Goal: Use online tool/utility: Use online tool/utility

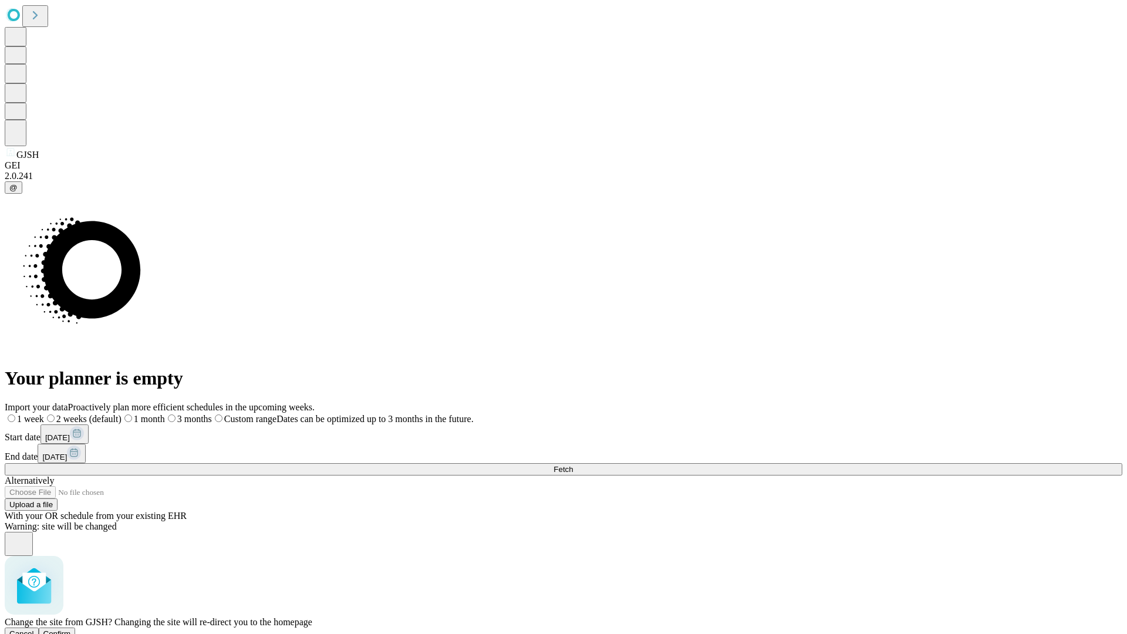
click at [71, 629] on span "Confirm" at bounding box center [57, 633] width 28 height 9
click at [142, 414] on label "1 month" at bounding box center [124, 419] width 36 height 10
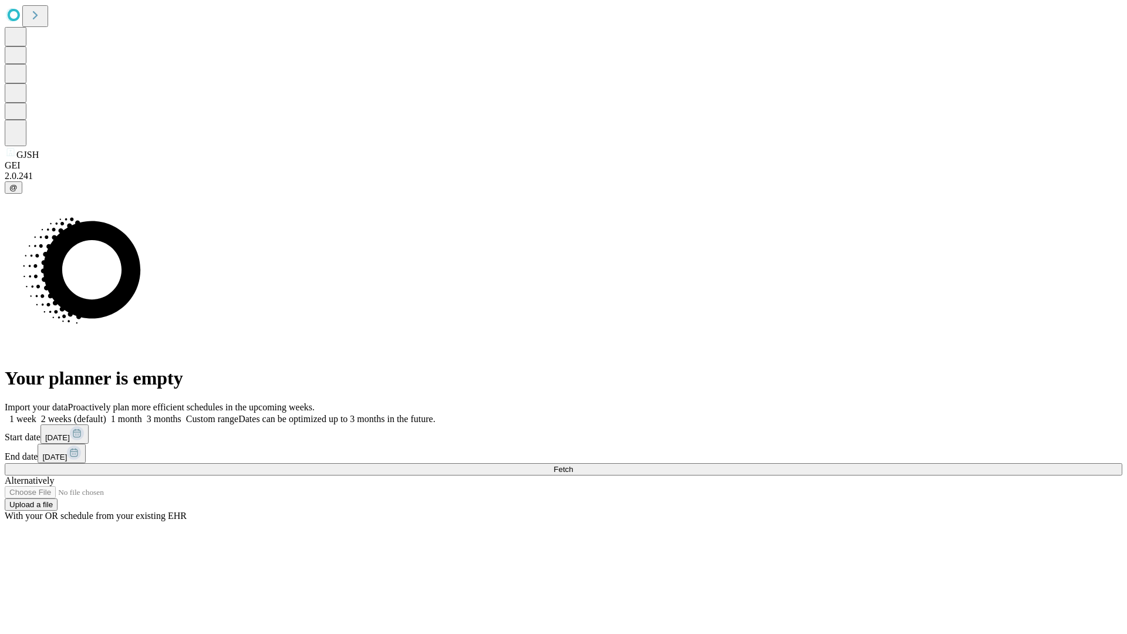
click at [573, 465] on span "Fetch" at bounding box center [562, 469] width 19 height 9
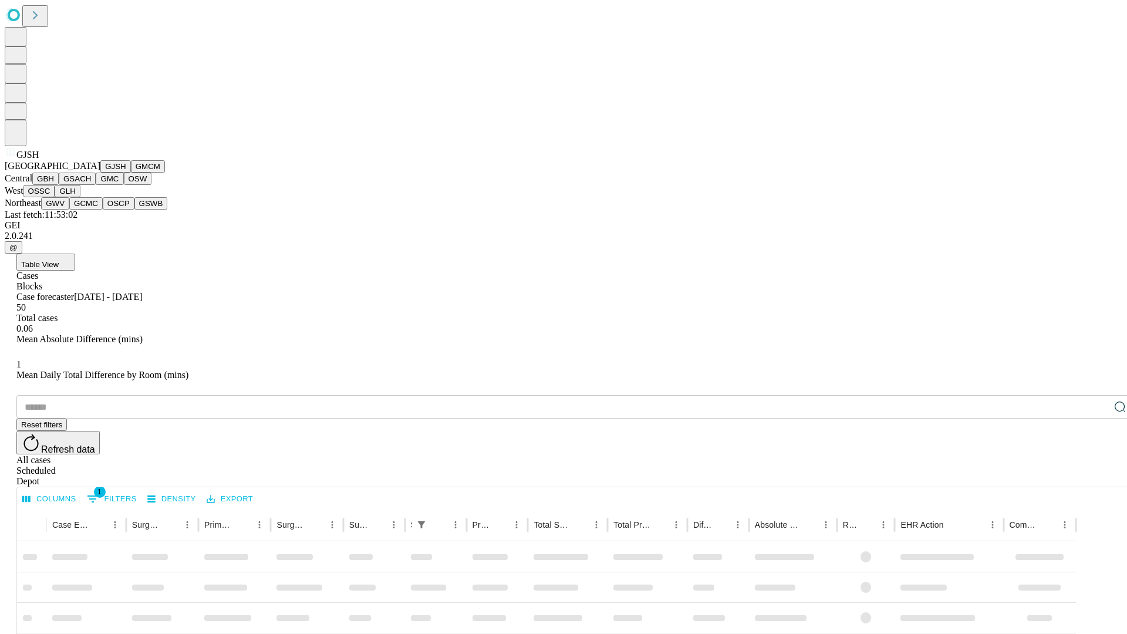
click at [131, 173] on button "GMCM" at bounding box center [148, 166] width 34 height 12
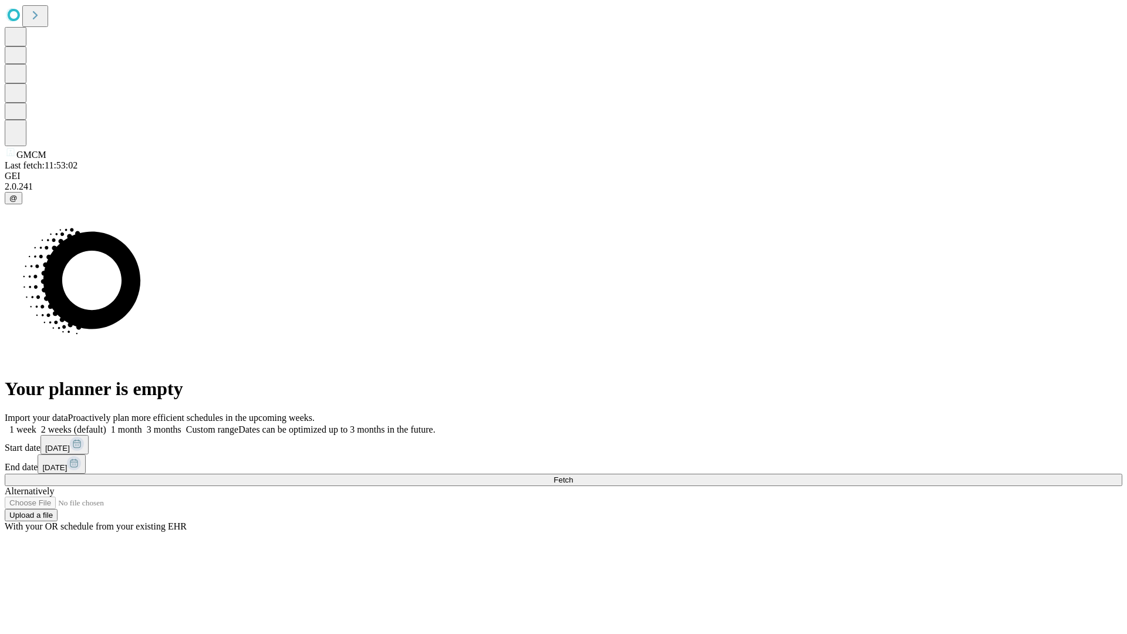
click at [142, 424] on label "1 month" at bounding box center [124, 429] width 36 height 10
click at [573, 475] on span "Fetch" at bounding box center [562, 479] width 19 height 9
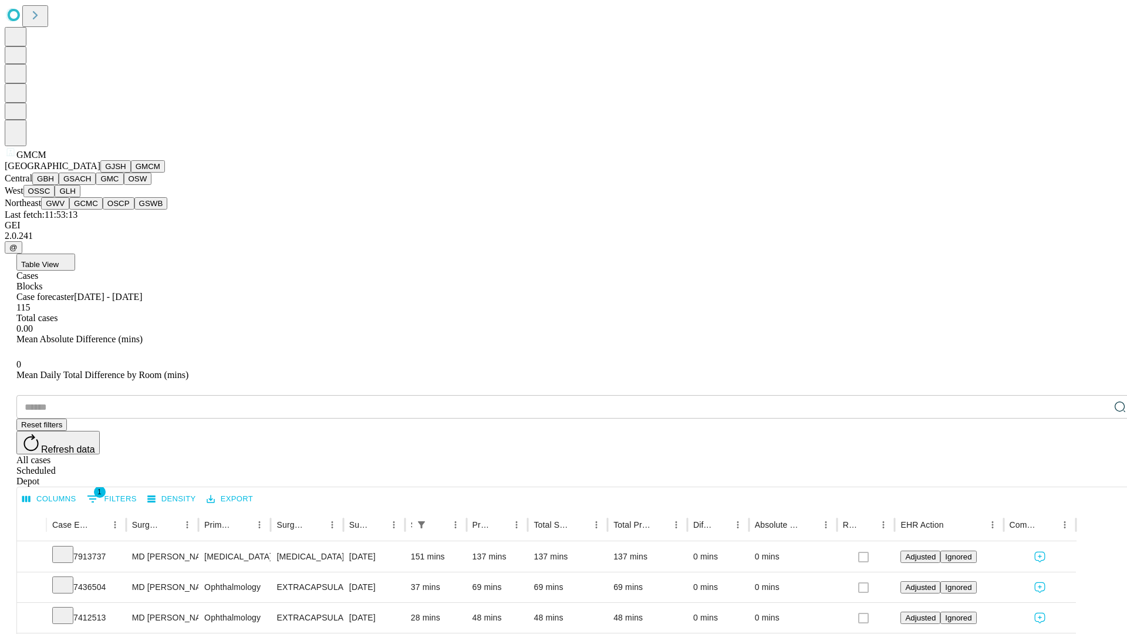
click at [59, 185] on button "GBH" at bounding box center [45, 179] width 26 height 12
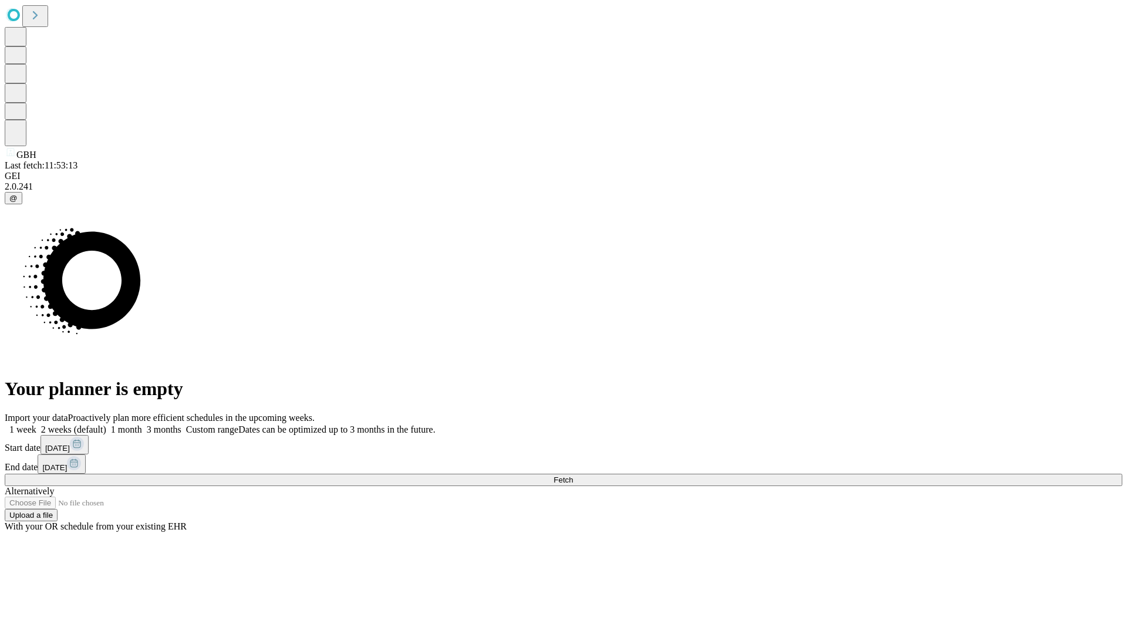
click at [142, 424] on label "1 month" at bounding box center [124, 429] width 36 height 10
click at [573, 475] on span "Fetch" at bounding box center [562, 479] width 19 height 9
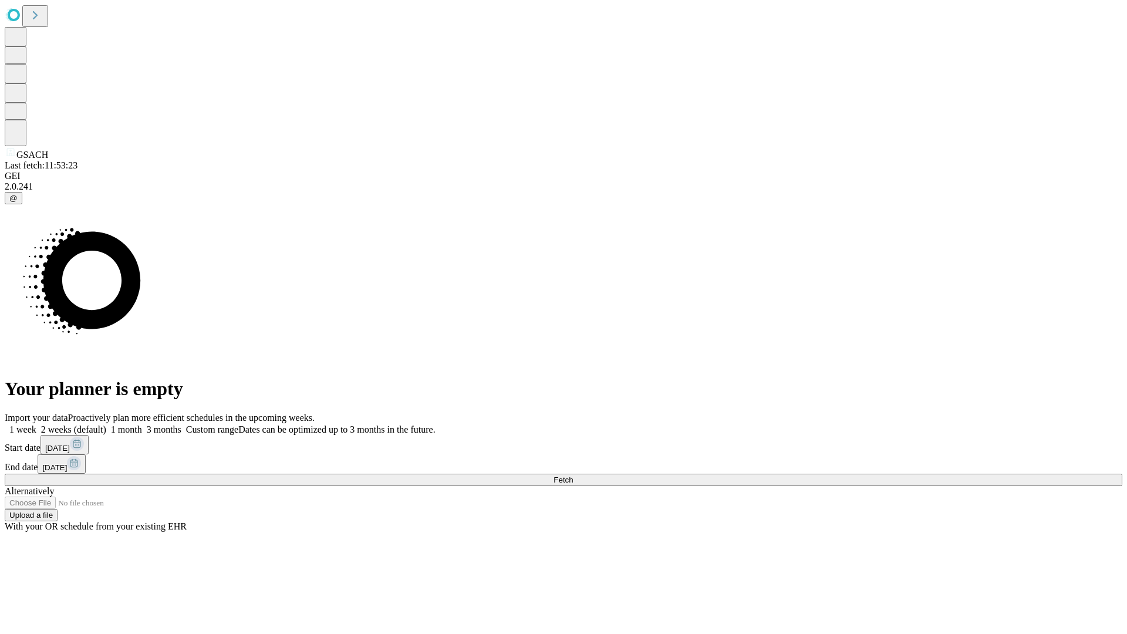
click at [573, 475] on span "Fetch" at bounding box center [562, 479] width 19 height 9
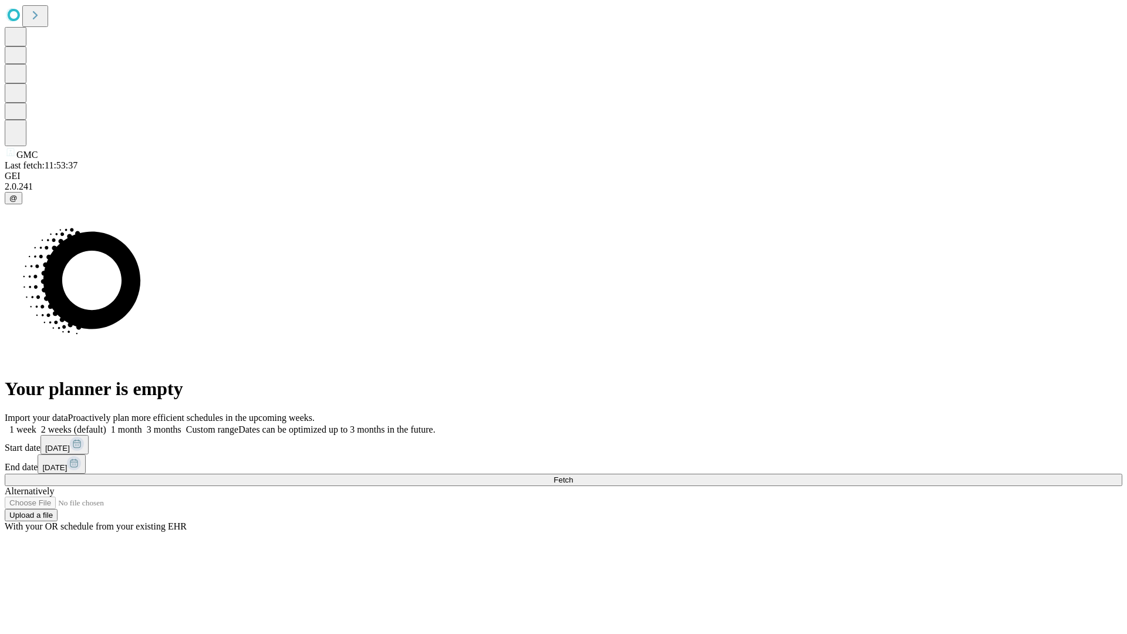
click at [142, 424] on label "1 month" at bounding box center [124, 429] width 36 height 10
click at [573, 475] on span "Fetch" at bounding box center [562, 479] width 19 height 9
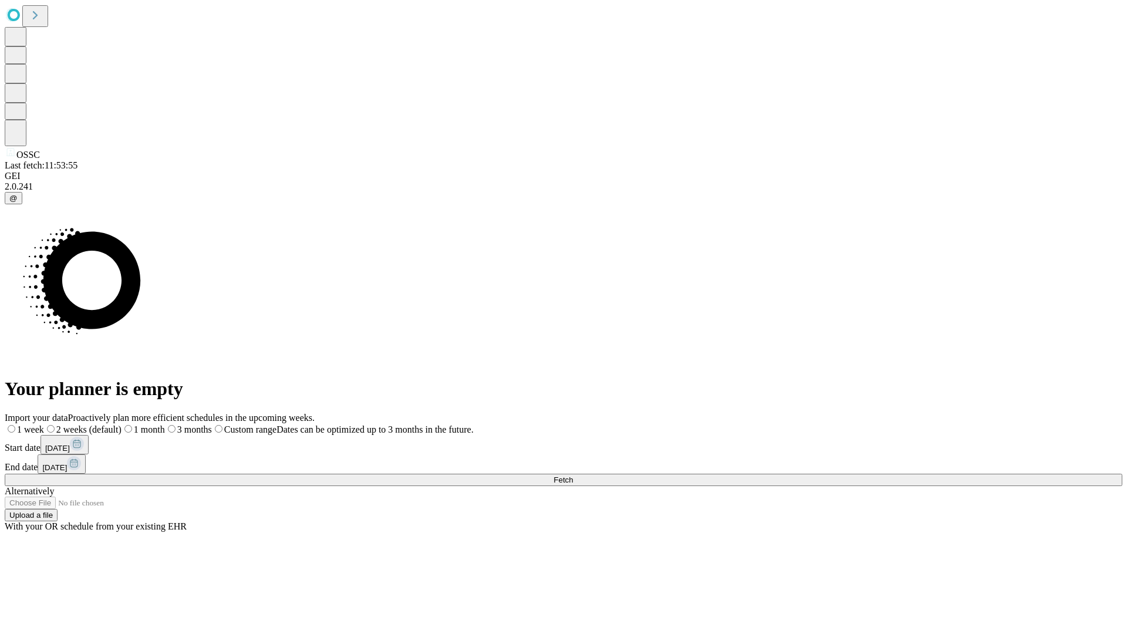
click at [165, 424] on label "1 month" at bounding box center [142, 429] width 43 height 10
click at [573, 475] on span "Fetch" at bounding box center [562, 479] width 19 height 9
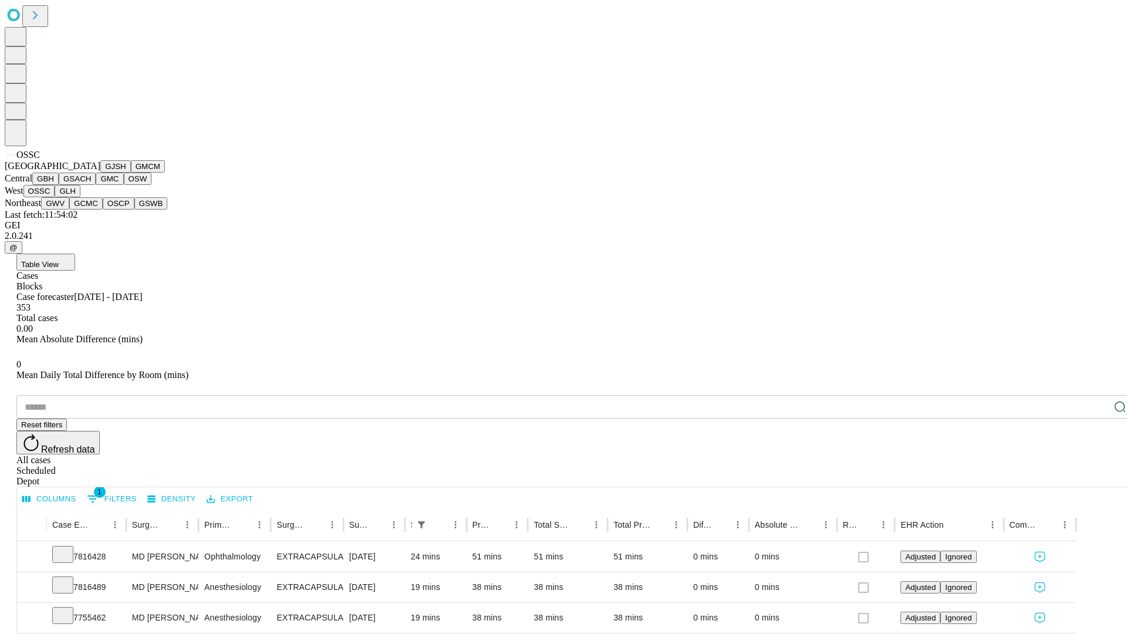
click at [80, 197] on button "GLH" at bounding box center [67, 191] width 25 height 12
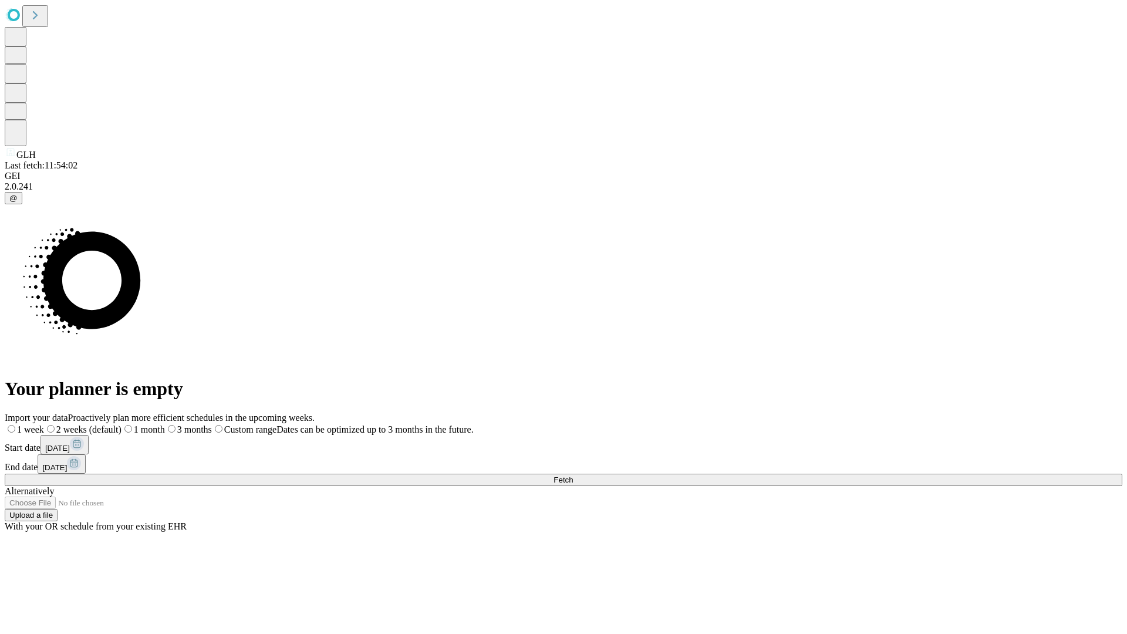
click at [165, 424] on label "1 month" at bounding box center [142, 429] width 43 height 10
click at [573, 475] on span "Fetch" at bounding box center [562, 479] width 19 height 9
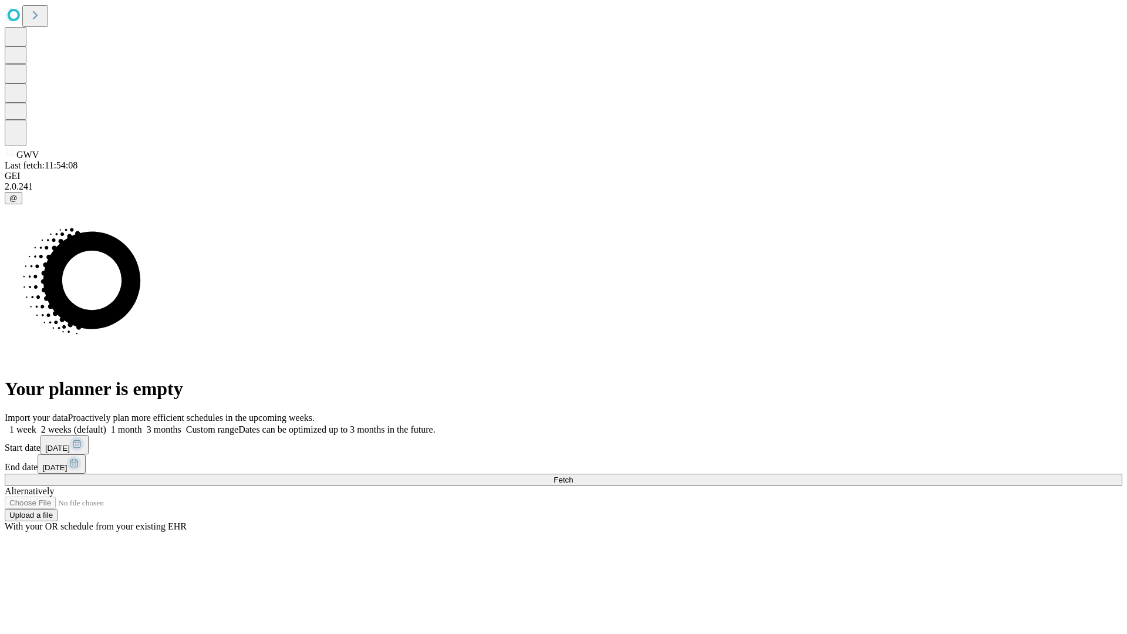
click at [142, 424] on label "1 month" at bounding box center [124, 429] width 36 height 10
click at [573, 475] on span "Fetch" at bounding box center [562, 479] width 19 height 9
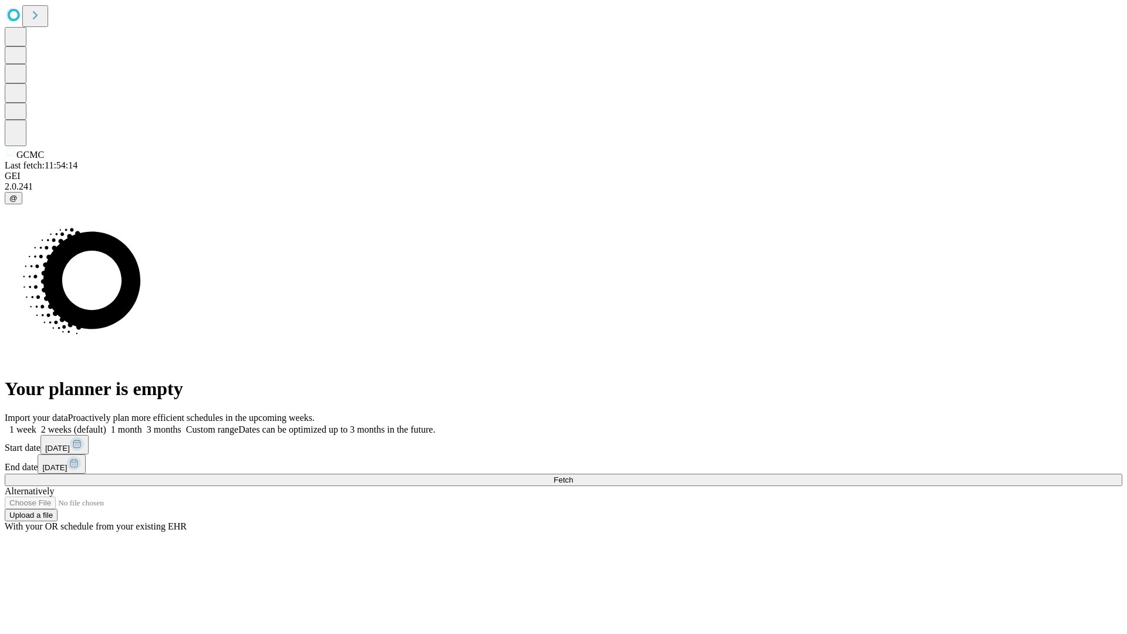
click at [142, 424] on label "1 month" at bounding box center [124, 429] width 36 height 10
click at [573, 475] on span "Fetch" at bounding box center [562, 479] width 19 height 9
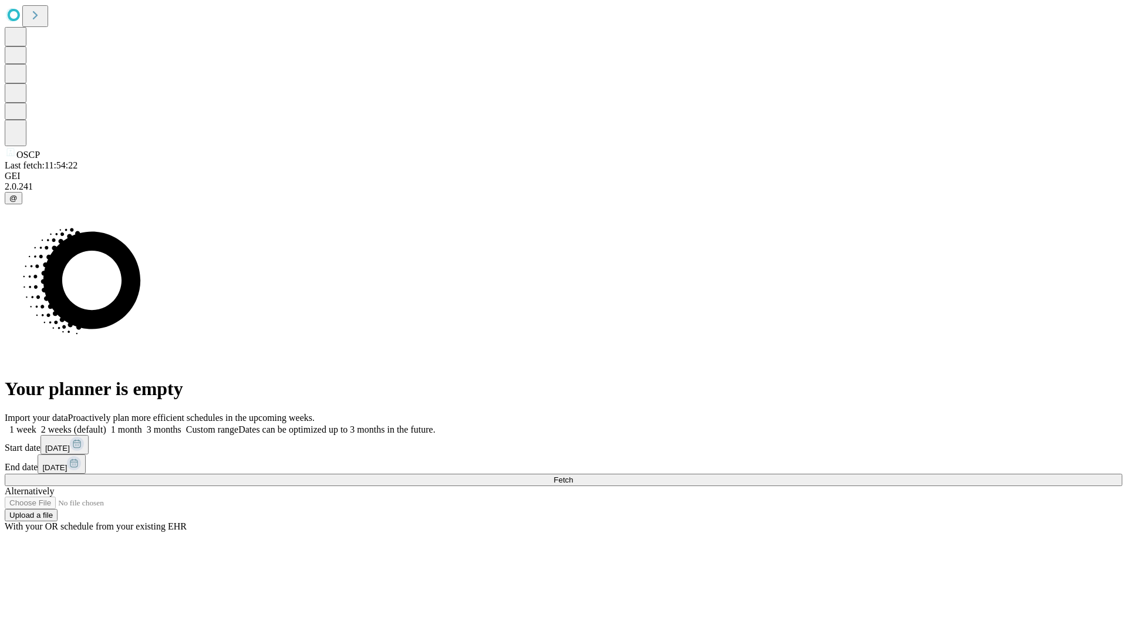
click at [142, 424] on label "1 month" at bounding box center [124, 429] width 36 height 10
click at [573, 475] on span "Fetch" at bounding box center [562, 479] width 19 height 9
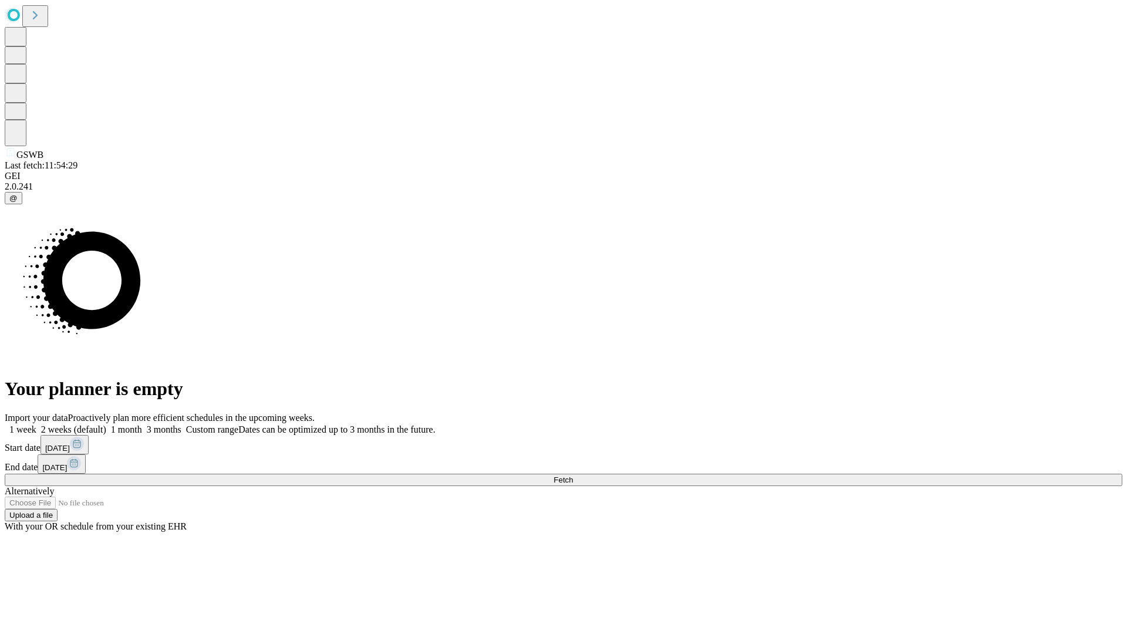
click at [142, 424] on label "1 month" at bounding box center [124, 429] width 36 height 10
click at [573, 475] on span "Fetch" at bounding box center [562, 479] width 19 height 9
